Goal: Task Accomplishment & Management: Use online tool/utility

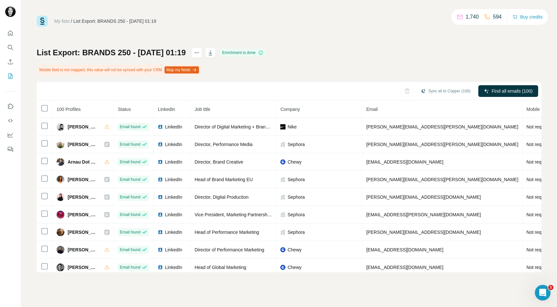
click at [64, 20] on link "My lists" at bounding box center [61, 21] width 15 height 5
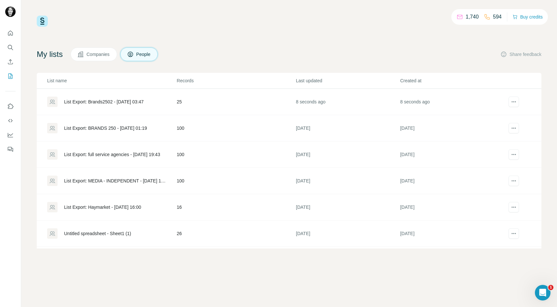
click at [123, 102] on div "List Export: Brands2502 - [DATE] 03:47" at bounding box center [104, 102] width 80 height 7
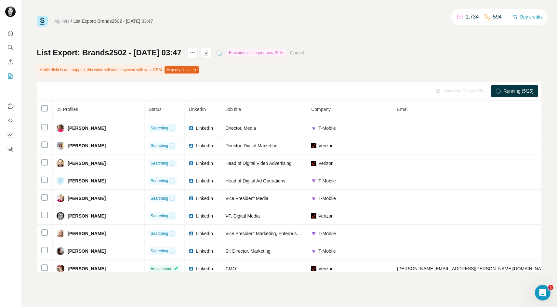
scroll to position [201, 0]
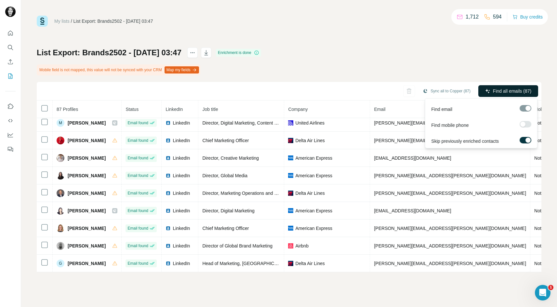
click at [509, 92] on span "Find all emails (87)" at bounding box center [512, 91] width 38 height 7
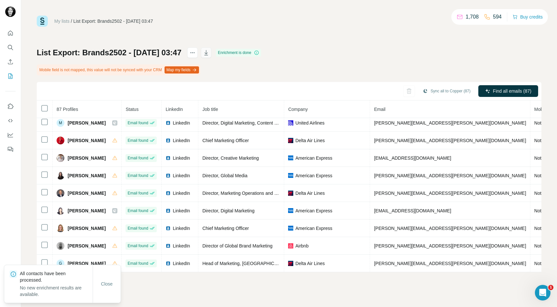
click at [210, 54] on icon "button" at bounding box center [206, 52] width 7 height 7
